Goal: Information Seeking & Learning: Learn about a topic

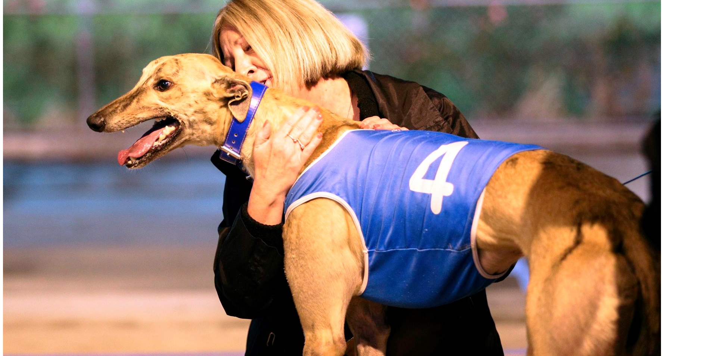
scroll to position [410, 0]
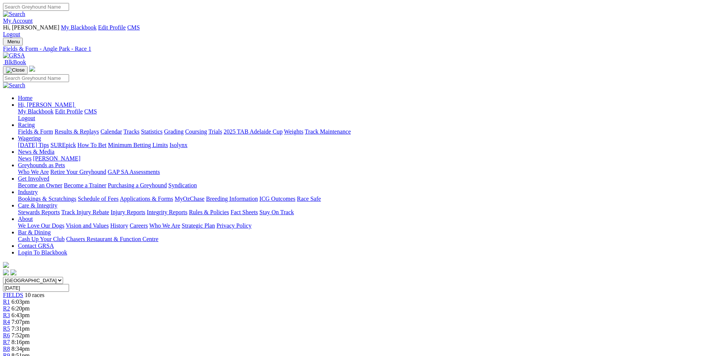
click at [25, 52] on img at bounding box center [14, 55] width 22 height 7
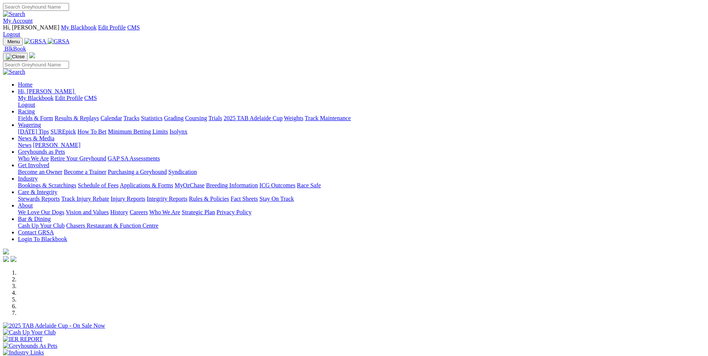
scroll to position [149, 0]
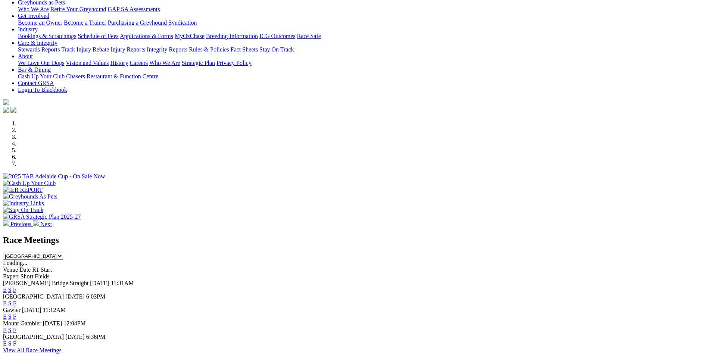
click at [7, 313] on link "E" at bounding box center [5, 316] width 4 height 6
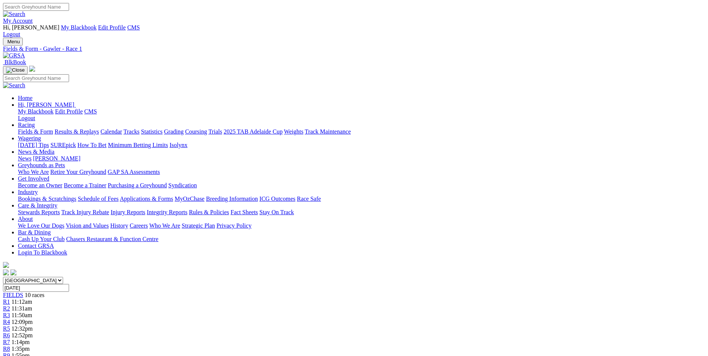
click at [25, 52] on img at bounding box center [14, 55] width 22 height 7
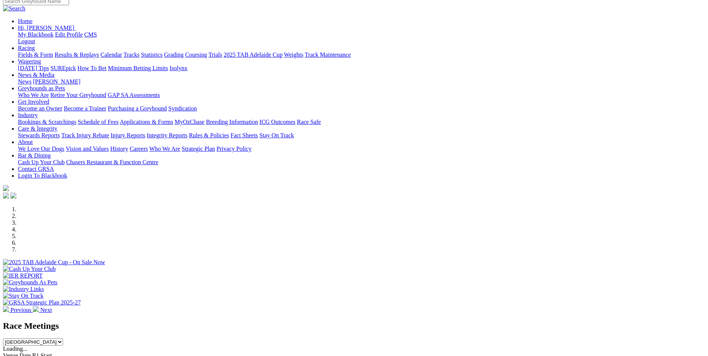
scroll to position [112, 0]
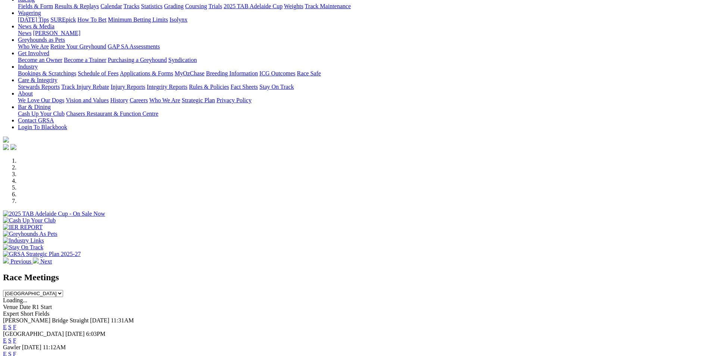
click at [7, 324] on link "E" at bounding box center [5, 327] width 4 height 6
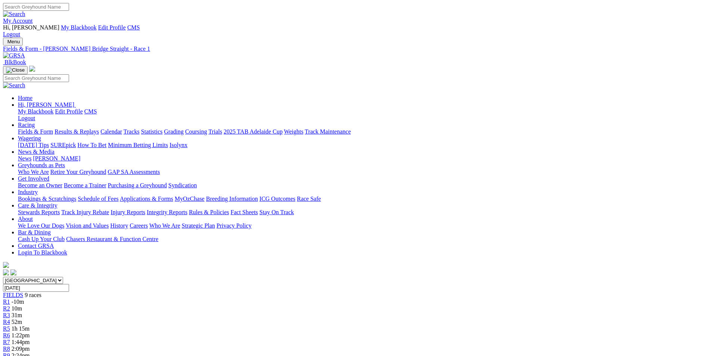
click at [25, 52] on img at bounding box center [14, 55] width 22 height 7
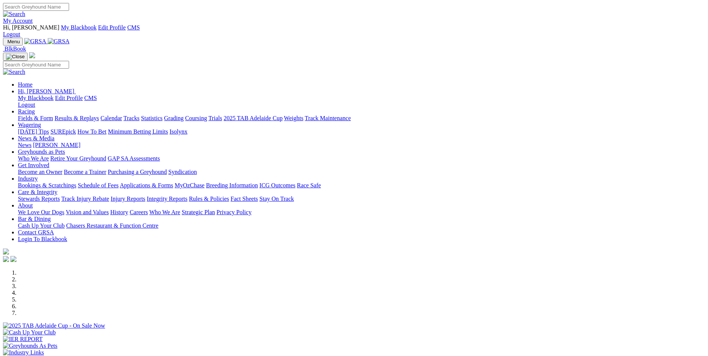
scroll to position [261, 0]
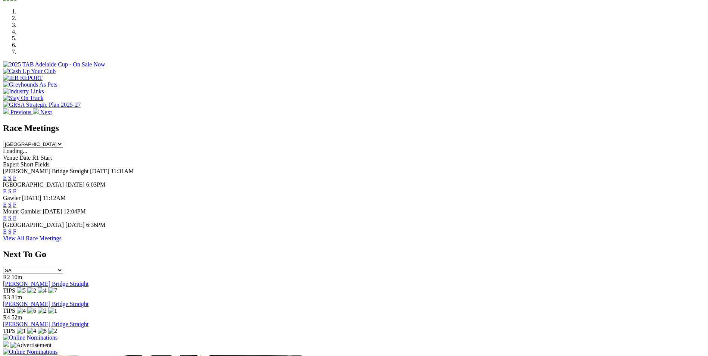
click at [62, 235] on link "View All Race Meetings" at bounding box center [32, 238] width 59 height 6
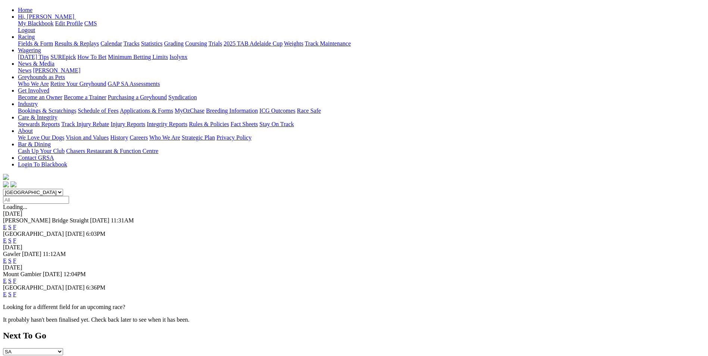
scroll to position [112, 0]
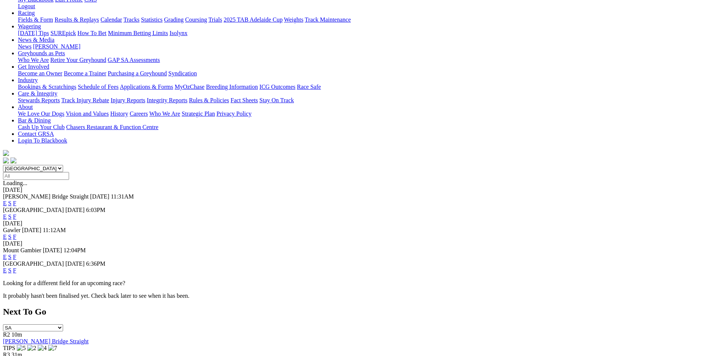
click at [7, 200] on link "E" at bounding box center [5, 203] width 4 height 6
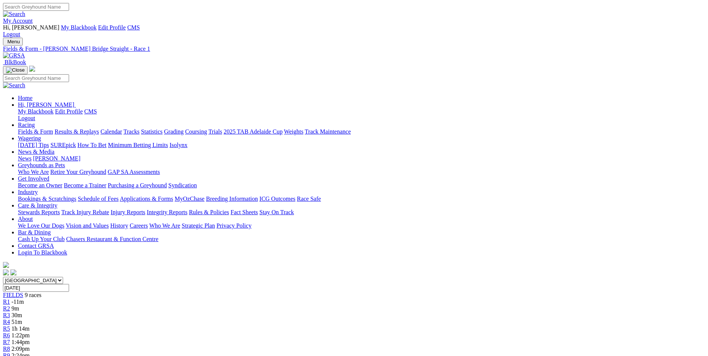
click at [25, 52] on img at bounding box center [14, 55] width 22 height 7
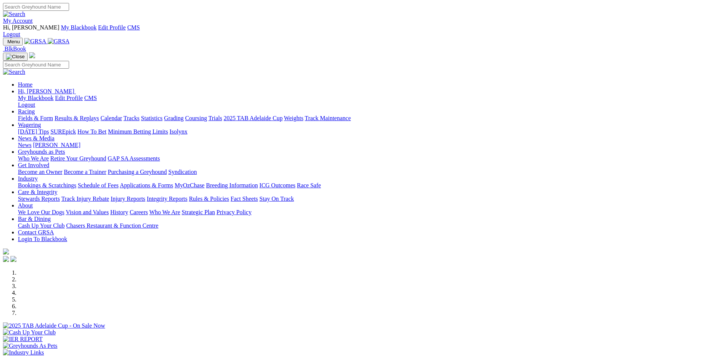
scroll to position [149, 0]
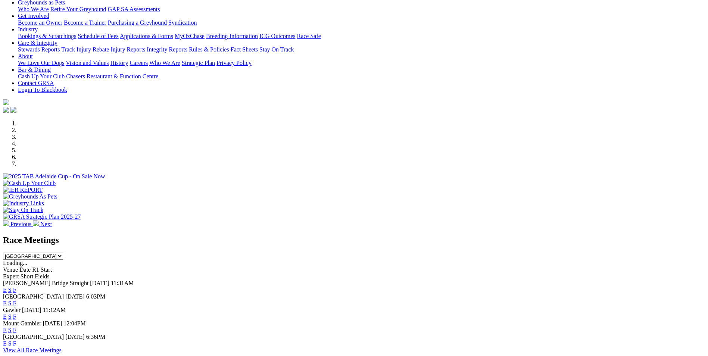
click at [7, 313] on link "E" at bounding box center [5, 316] width 4 height 6
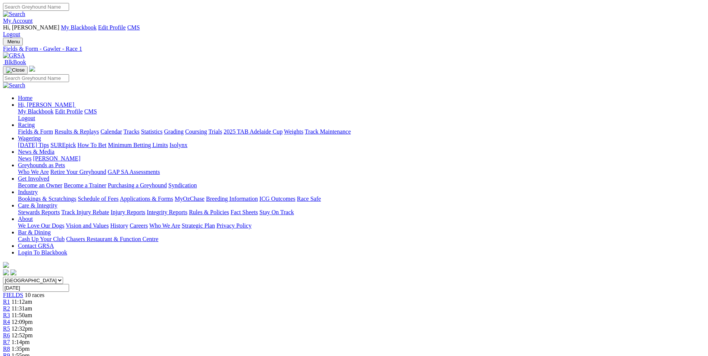
click at [25, 52] on img at bounding box center [14, 55] width 22 height 7
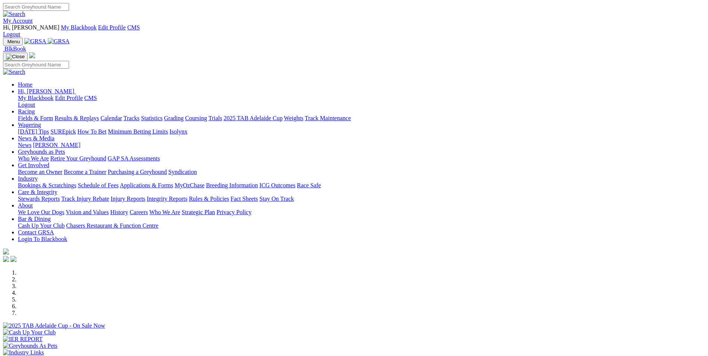
scroll to position [149, 0]
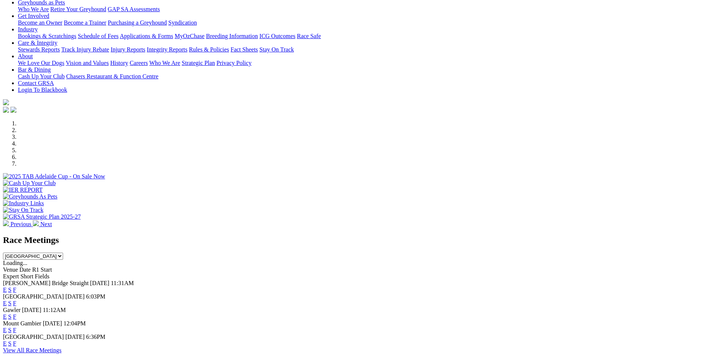
click at [7, 340] on link "E" at bounding box center [5, 343] width 4 height 6
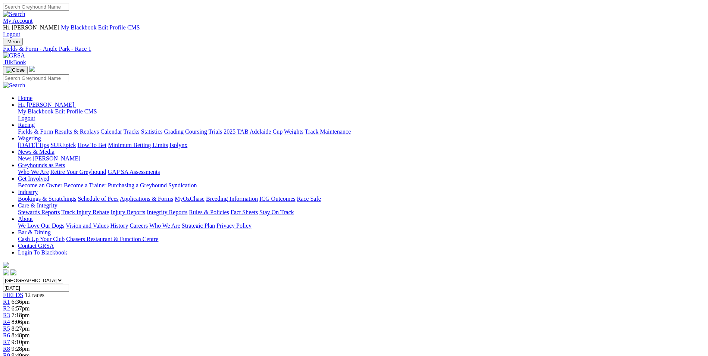
click at [10, 339] on span "R7" at bounding box center [6, 342] width 7 height 6
click at [25, 52] on img at bounding box center [14, 55] width 22 height 7
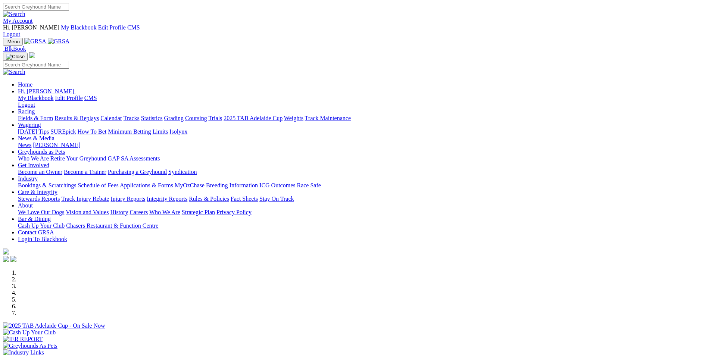
scroll to position [149, 0]
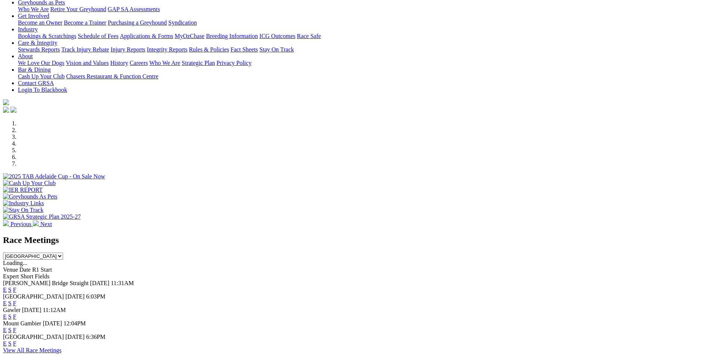
click at [7, 340] on link "E" at bounding box center [5, 343] width 4 height 6
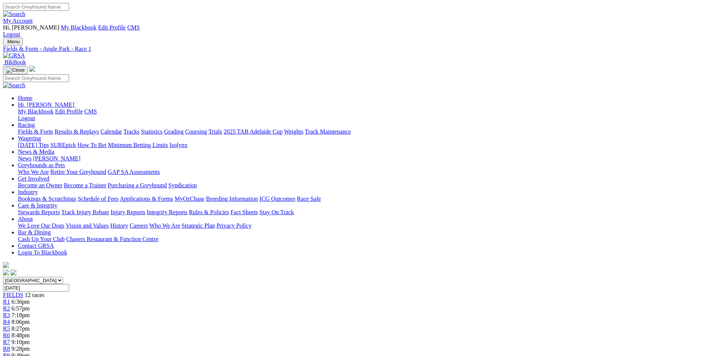
click at [407, 346] on div "R8 9:28pm" at bounding box center [354, 349] width 702 height 7
click at [25, 52] on img at bounding box center [14, 55] width 22 height 7
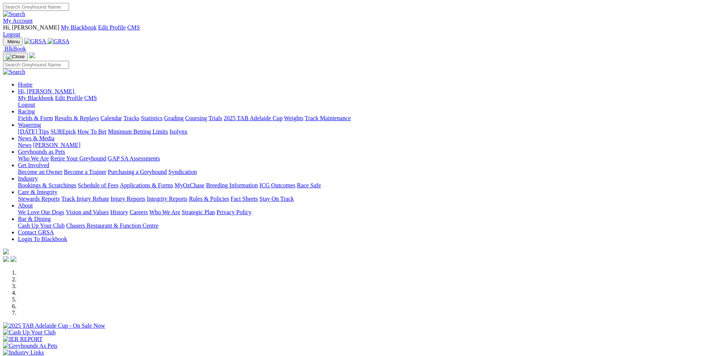
scroll to position [149, 0]
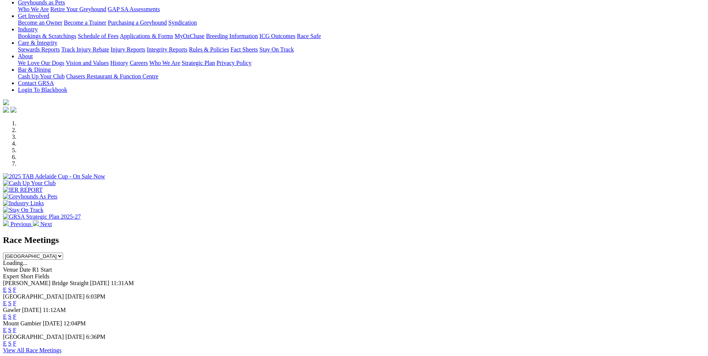
click at [7, 313] on link "E" at bounding box center [5, 316] width 4 height 6
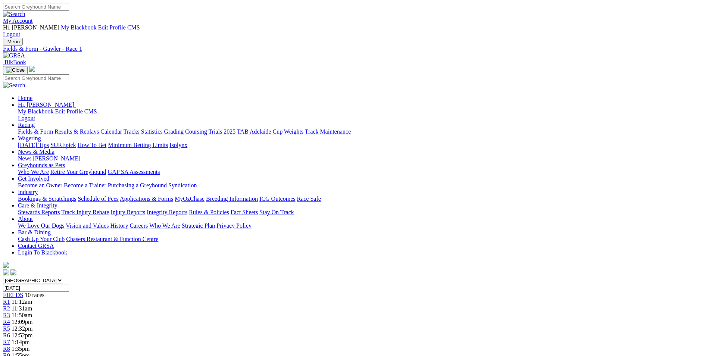
click at [25, 52] on img at bounding box center [14, 55] width 22 height 7
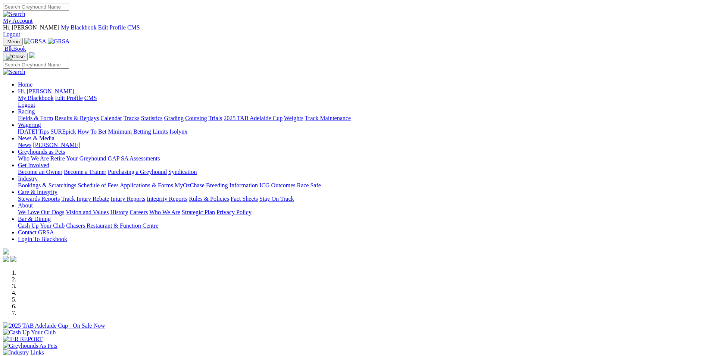
scroll to position [149, 0]
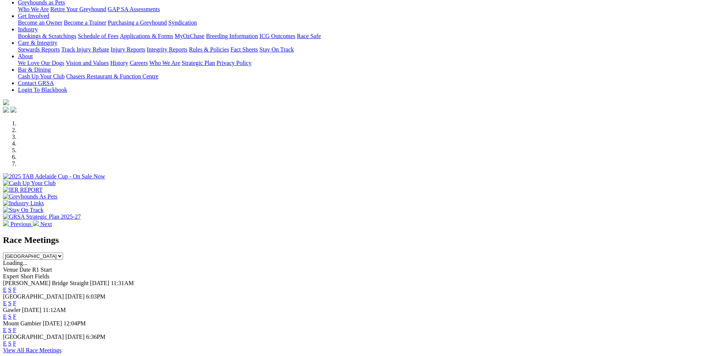
click at [7, 340] on link "E" at bounding box center [5, 343] width 4 height 6
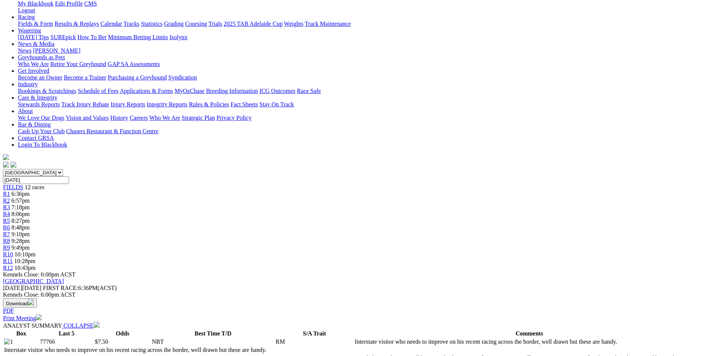
scroll to position [112, 0]
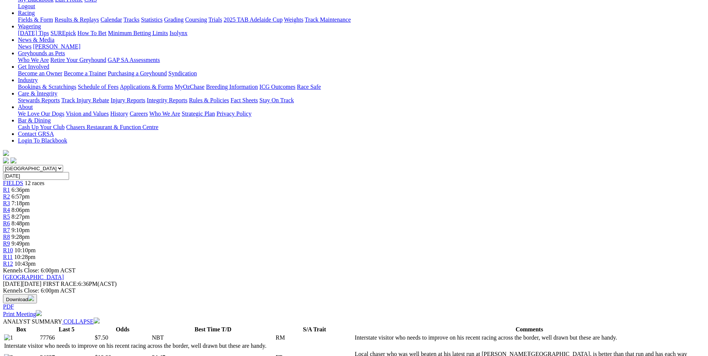
drag, startPoint x: 325, startPoint y: 192, endPoint x: 521, endPoint y: 218, distance: 198.0
copy p "We start a big night of racing with a handy affair over the 595M, Incredible Ro…"
click at [30, 193] on span "6:57pm" at bounding box center [21, 196] width 18 height 6
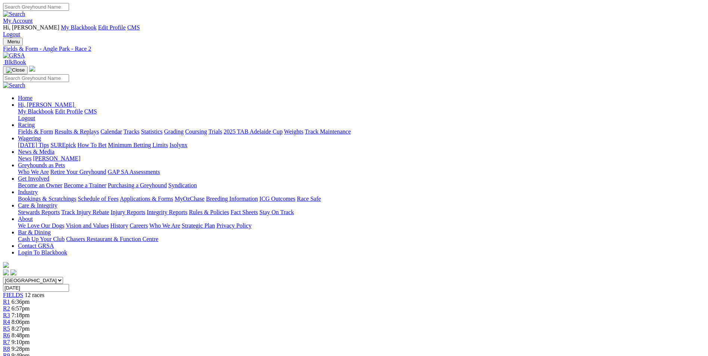
drag, startPoint x: 306, startPoint y: 292, endPoint x: 490, endPoint y: 320, distance: 185.7
drag, startPoint x: 490, startPoint y: 320, endPoint x: 422, endPoint y: 307, distance: 68.7
copy p "This is the maiden of the evening, Gebrselassie (6) has been runner up here at …"
drag, startPoint x: 251, startPoint y: 116, endPoint x: 260, endPoint y: 116, distance: 9.4
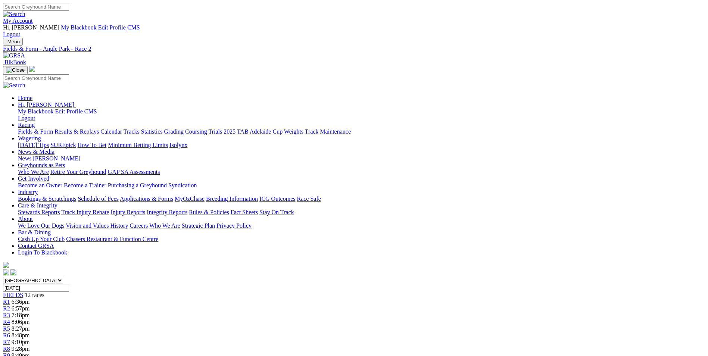
click at [10, 312] on link "R3" at bounding box center [6, 315] width 7 height 6
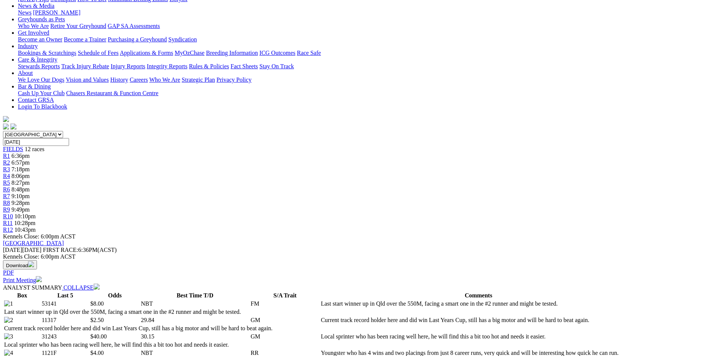
scroll to position [149, 0]
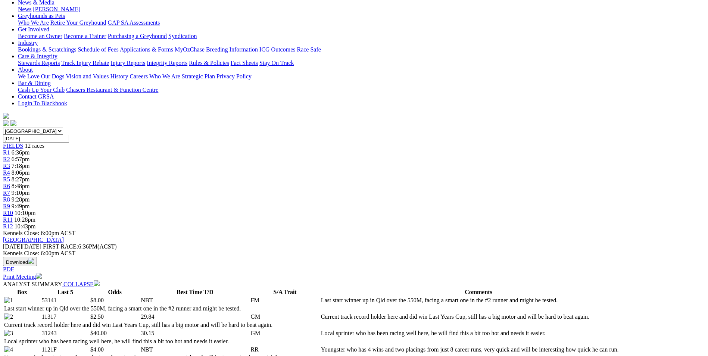
drag, startPoint x: 271, startPoint y: 209, endPoint x: 313, endPoint y: 228, distance: 46.2
drag, startPoint x: 313, startPoint y: 228, endPoint x: 297, endPoint y: 225, distance: 16.8
copy p "This is the match race series so it's two on two, the quickest time over the fo…"
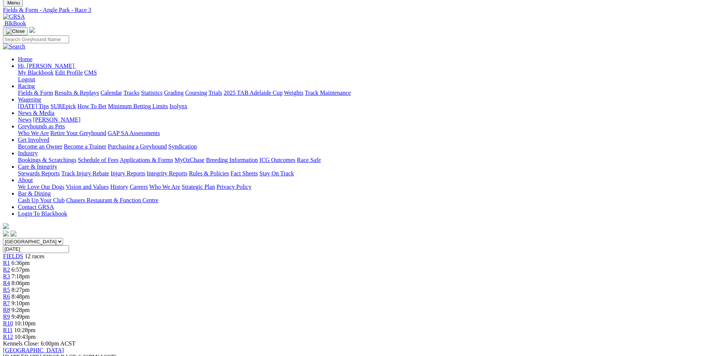
scroll to position [37, 0]
click at [287, 281] on div "R4 8:06pm" at bounding box center [354, 284] width 702 height 7
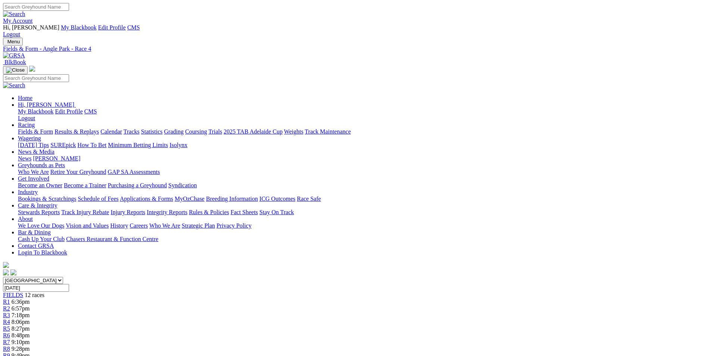
scroll to position [112, 0]
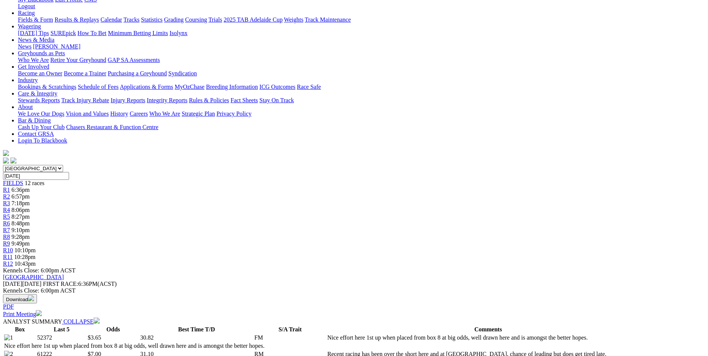
drag, startPoint x: 254, startPoint y: 192, endPoint x: 533, endPoint y: 210, distance: 279.3
drag, startPoint x: 520, startPoint y: 206, endPoint x: 252, endPoint y: 196, distance: 267.7
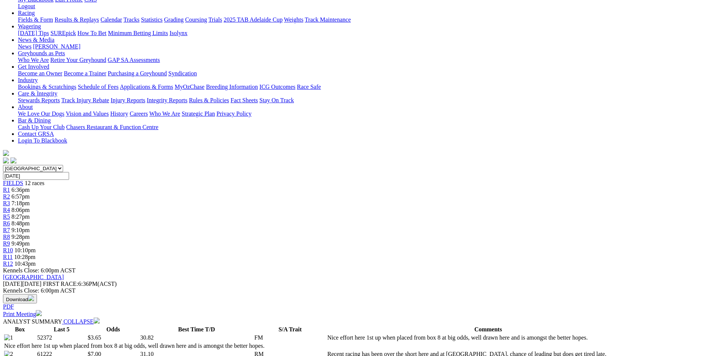
drag, startPoint x: 252, startPoint y: 196, endPoint x: 278, endPoint y: 196, distance: 25.4
copy p "Red Emperor (1) was a handy effort here 1st up when he was runner up from a wid…"
click at [30, 213] on span "8:27pm" at bounding box center [21, 216] width 18 height 6
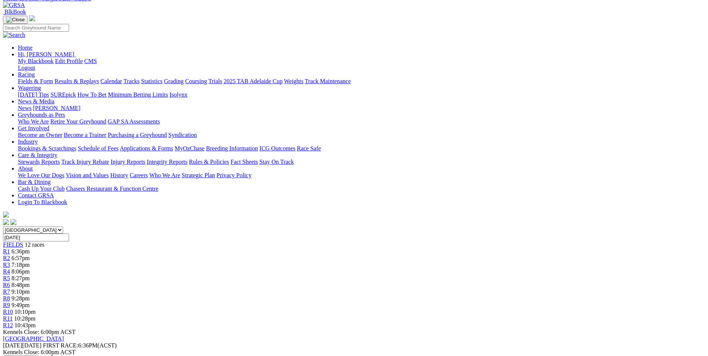
scroll to position [112, 0]
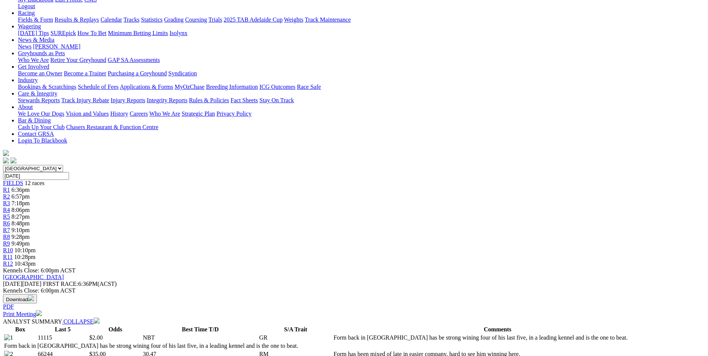
drag, startPoint x: 273, startPoint y: 231, endPoint x: 300, endPoint y: 252, distance: 34.0
drag, startPoint x: 300, startPoint y: 252, endPoint x: 286, endPoint y: 247, distance: 14.8
copy p "We will go with the [PERSON_NAME] trained Traumatise (1) in this, he has been i…"
click at [30, 220] on span "8:48pm" at bounding box center [21, 223] width 18 height 6
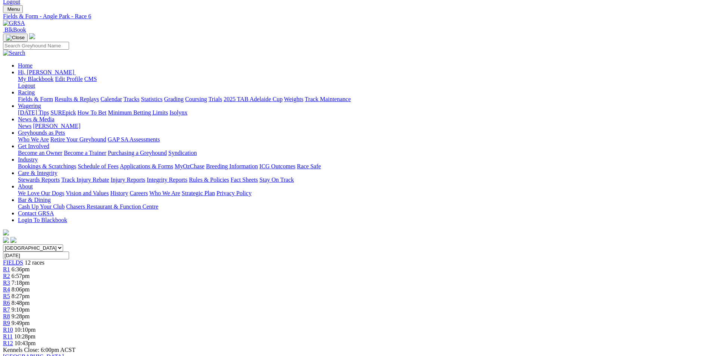
scroll to position [75, 0]
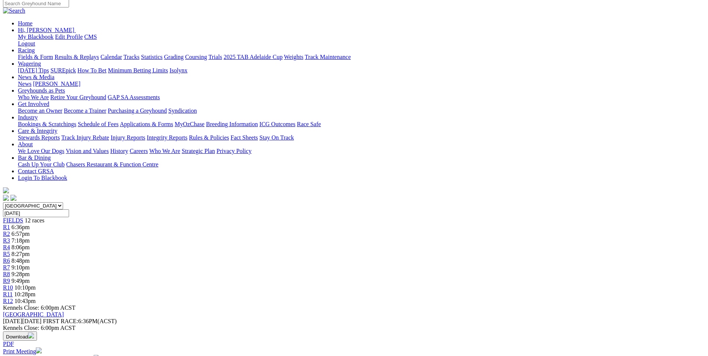
drag, startPoint x: 262, startPoint y: 259, endPoint x: 522, endPoint y: 276, distance: 261.0
copy p "Dashing Jordy was a bit disappointing when unplaced here last week in the Derby…"
click at [10, 264] on link "R7" at bounding box center [6, 267] width 7 height 6
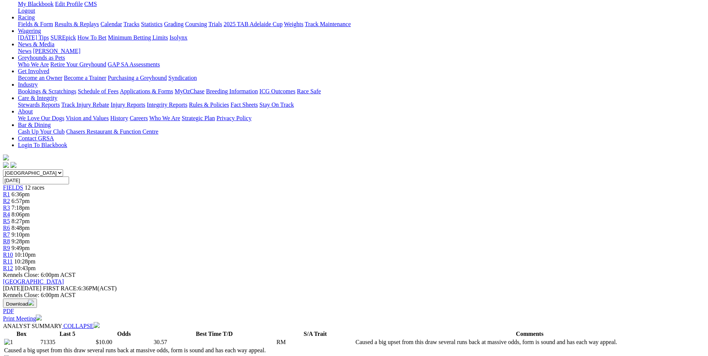
scroll to position [112, 0]
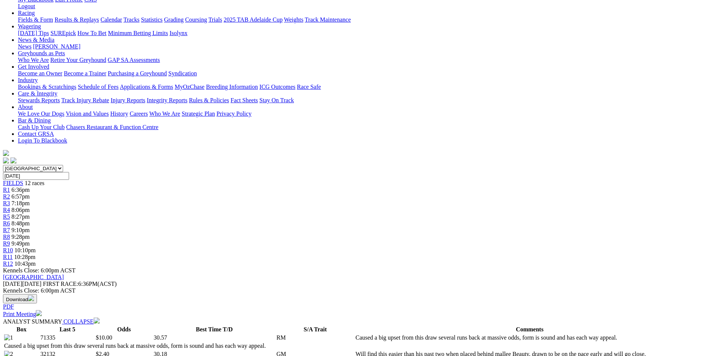
drag, startPoint x: 293, startPoint y: 193, endPoint x: 413, endPoint y: 213, distance: 122.2
drag, startPoint x: 413, startPoint y: 213, endPoint x: 391, endPoint y: 211, distance: 22.9
copy p "Afire (2) can bounce here tonight from his good draw, he won here in quick time…"
click at [30, 234] on span "9:28pm" at bounding box center [21, 237] width 18 height 6
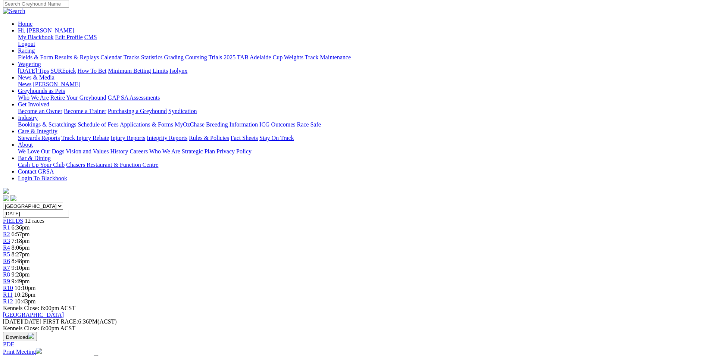
scroll to position [75, 0]
drag, startPoint x: 331, startPoint y: 284, endPoint x: 374, endPoint y: 312, distance: 51.2
drag, startPoint x: 374, startPoint y: 312, endPoint x: 362, endPoint y: 302, distance: 15.3
copy p "We have a hot Final here over the 530M with the inside two both looking to be t…"
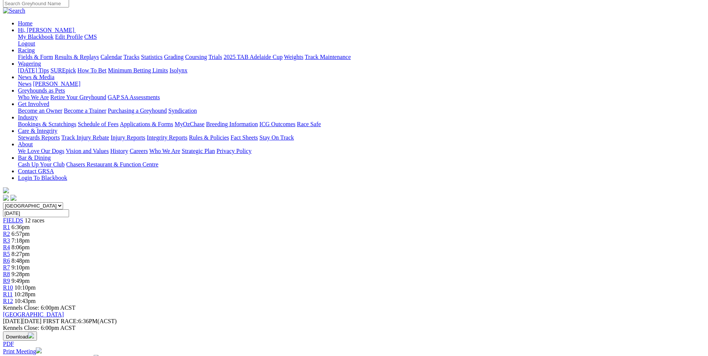
click at [30, 278] on span "9:49pm" at bounding box center [21, 281] width 18 height 6
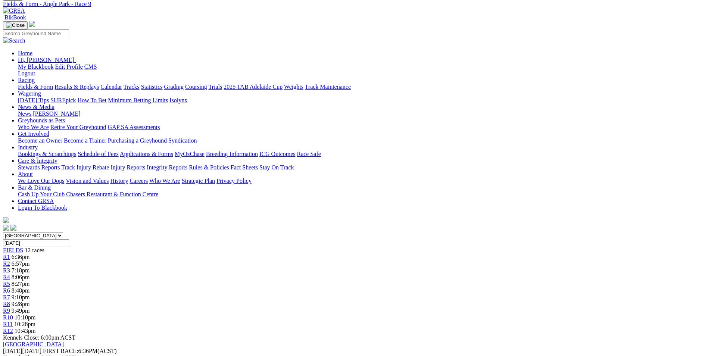
scroll to position [75, 0]
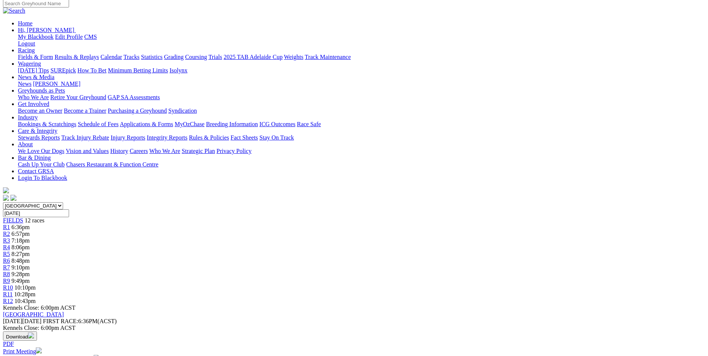
drag, startPoint x: 319, startPoint y: 258, endPoint x: 449, endPoint y: 281, distance: 132.2
drag, startPoint x: 449, startPoint y: 281, endPoint x: 424, endPoint y: 277, distance: 26.1
copy p "This is a wide open affair and my main chances have drawn awkwardly in the midd…"
click at [502, 284] on div "R10 10:10pm" at bounding box center [354, 287] width 702 height 7
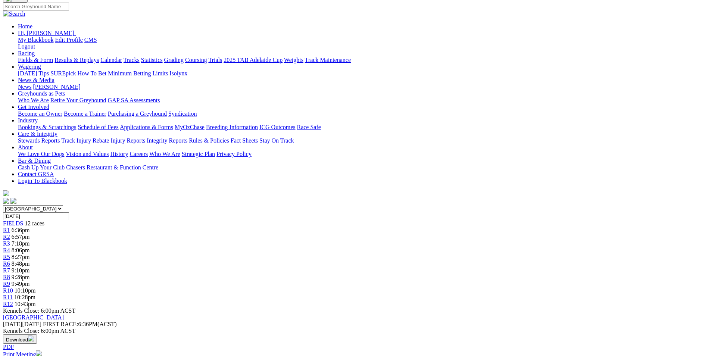
scroll to position [75, 0]
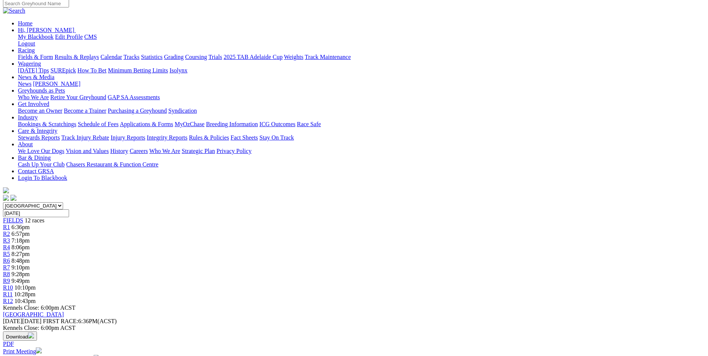
drag, startPoint x: 295, startPoint y: 217, endPoint x: 472, endPoint y: 244, distance: 179.3
copy p "We are over the 730M here and Canya Striker (4) has been in terrific form winni…"
click at [13, 291] on span "R11" at bounding box center [8, 294] width 10 height 6
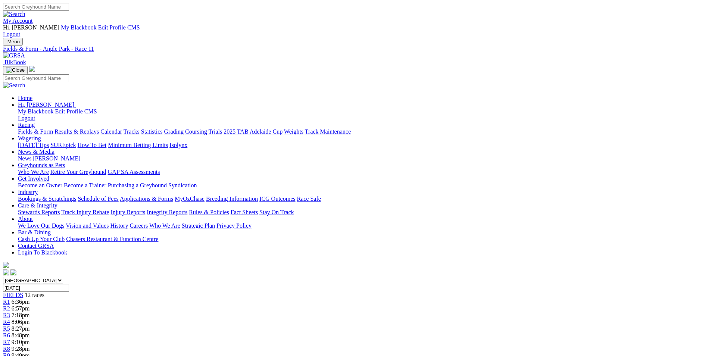
drag, startPoint x: 297, startPoint y: 305, endPoint x: 437, endPoint y: 332, distance: 142.9
drag, startPoint x: 437, startPoint y: 332, endPoint x: 413, endPoint y: 320, distance: 27.0
copy p "[PERSON_NAME] (5) gets his chance here to break back into the winners circle, h…"
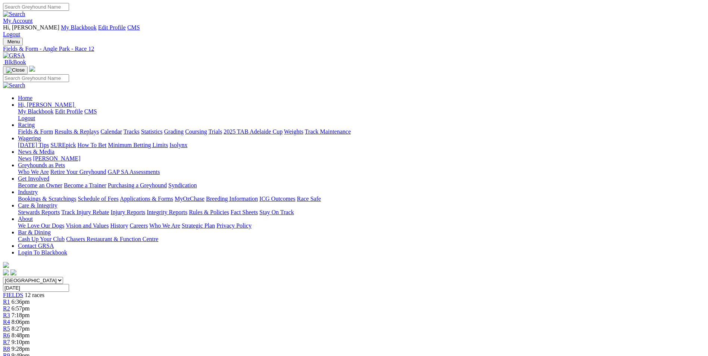
drag, startPoint x: 326, startPoint y: 306, endPoint x: 353, endPoint y: 328, distance: 35.0
drag, startPoint x: 353, startPoint y: 328, endPoint x: 348, endPoint y: 310, distance: 19.3
copy p "The last of a big night of racing and we go home with a event over the short, R…"
